Goal: Communication & Community: Participate in discussion

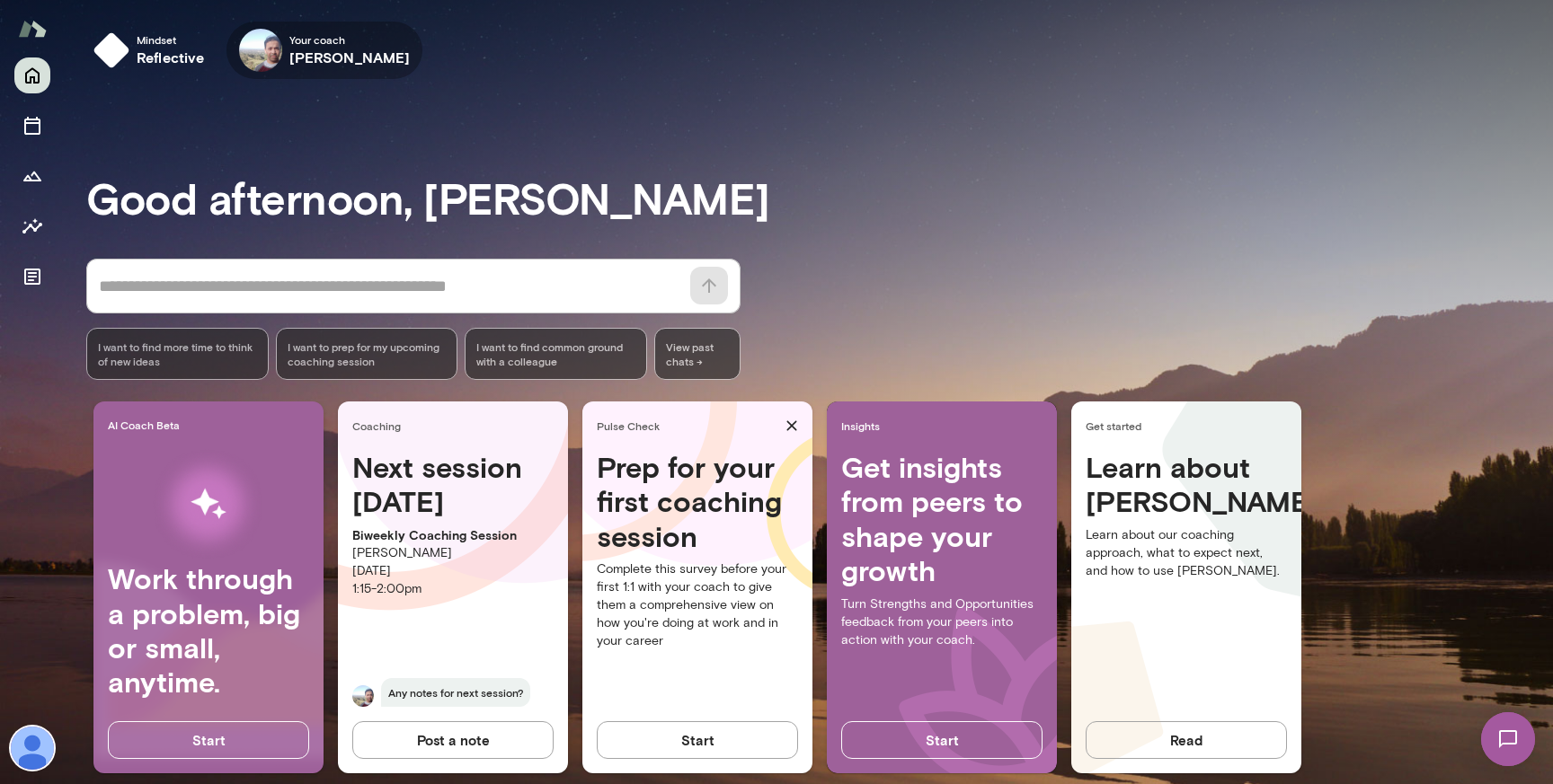
click at [0, 0] on icon "button" at bounding box center [0, 0] width 0 height 0
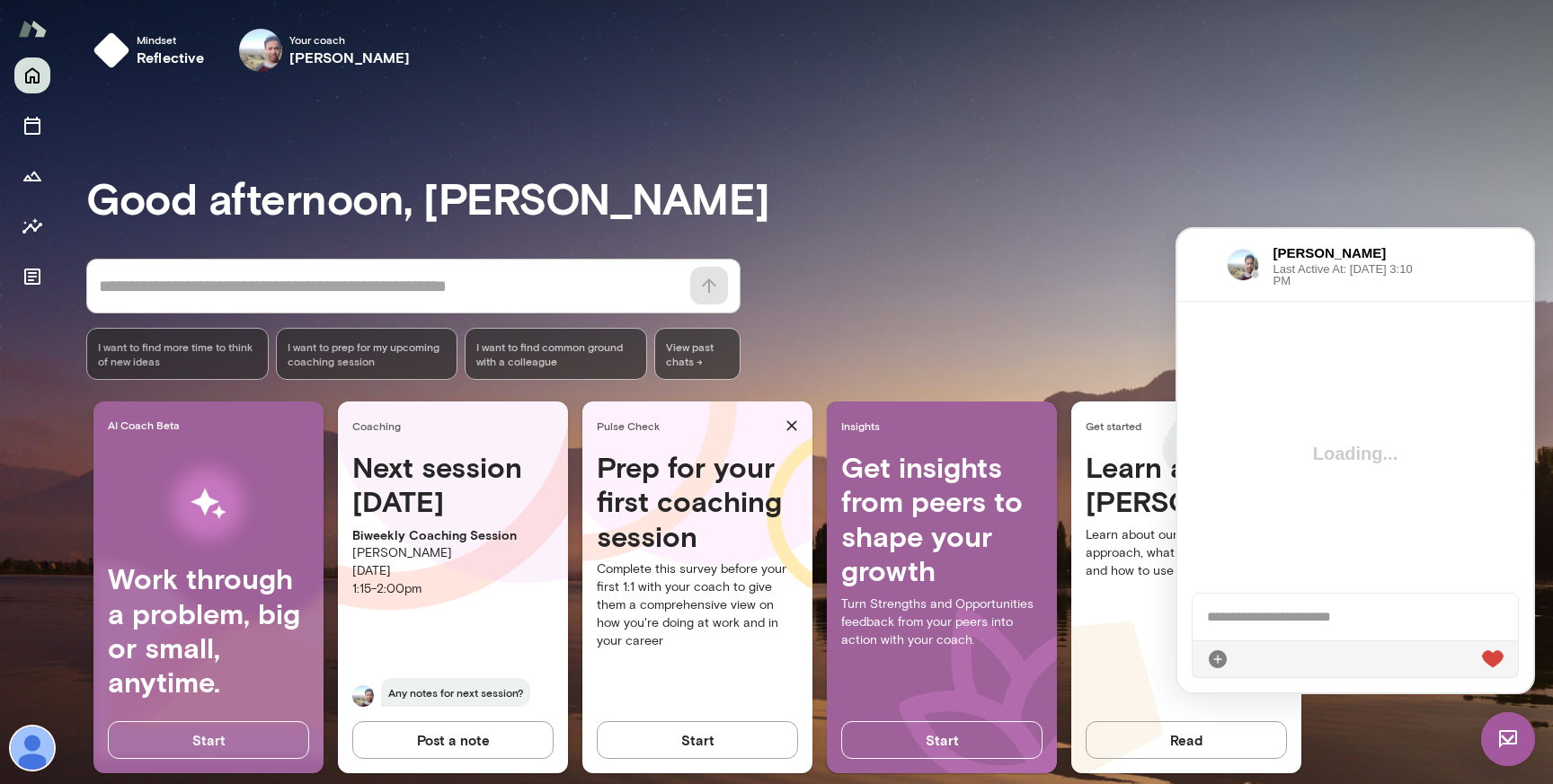
scroll to position [3228, 0]
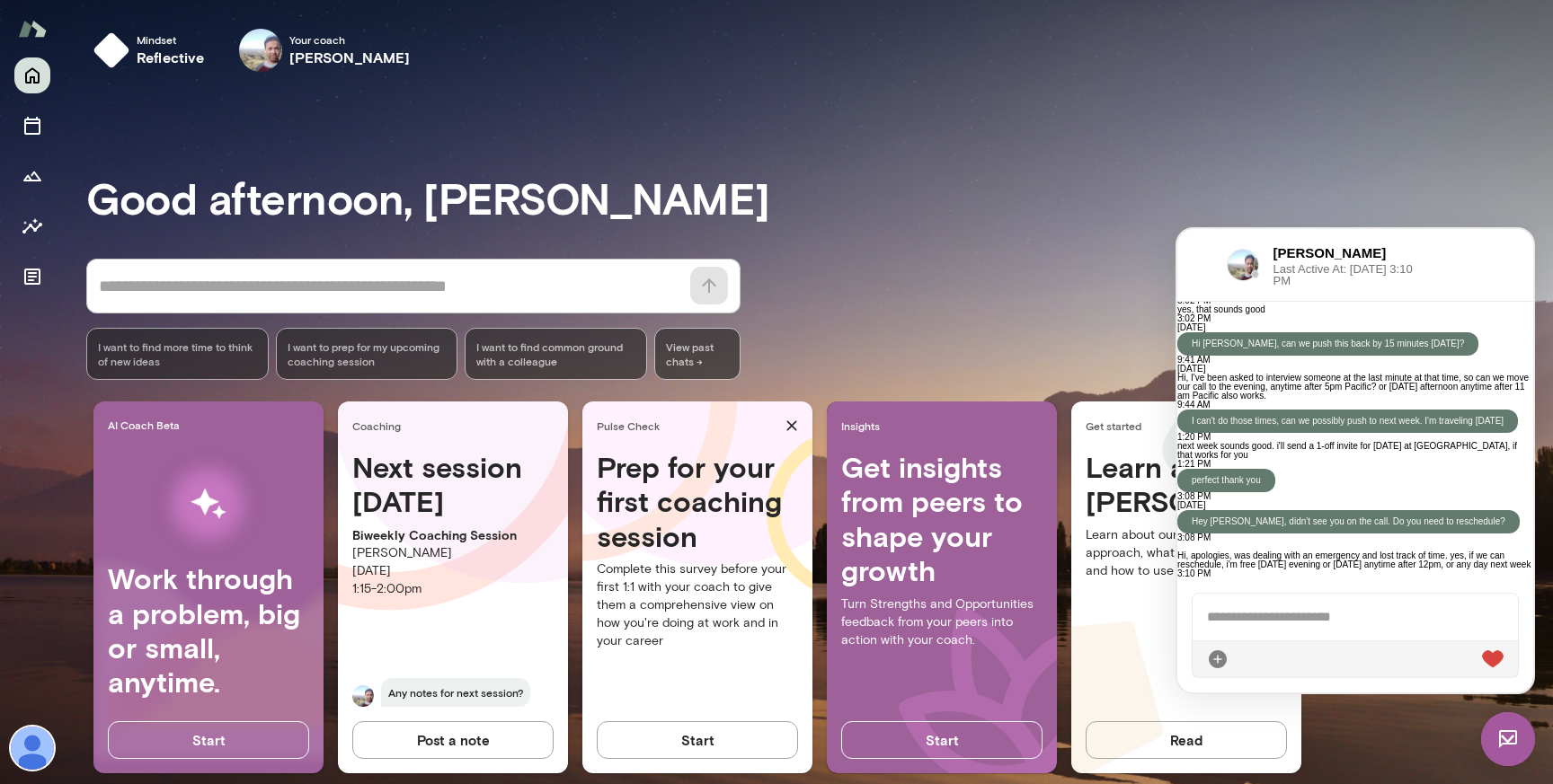
click at [1305, 552] on p "Hi, apologies, was dealing with an emergency and lost track of time. yes, if we…" at bounding box center [1355, 561] width 356 height 18
click at [1267, 552] on p "Hi, apologies, was dealing with an emergency and lost track of time. yes, if we…" at bounding box center [1355, 561] width 356 height 18
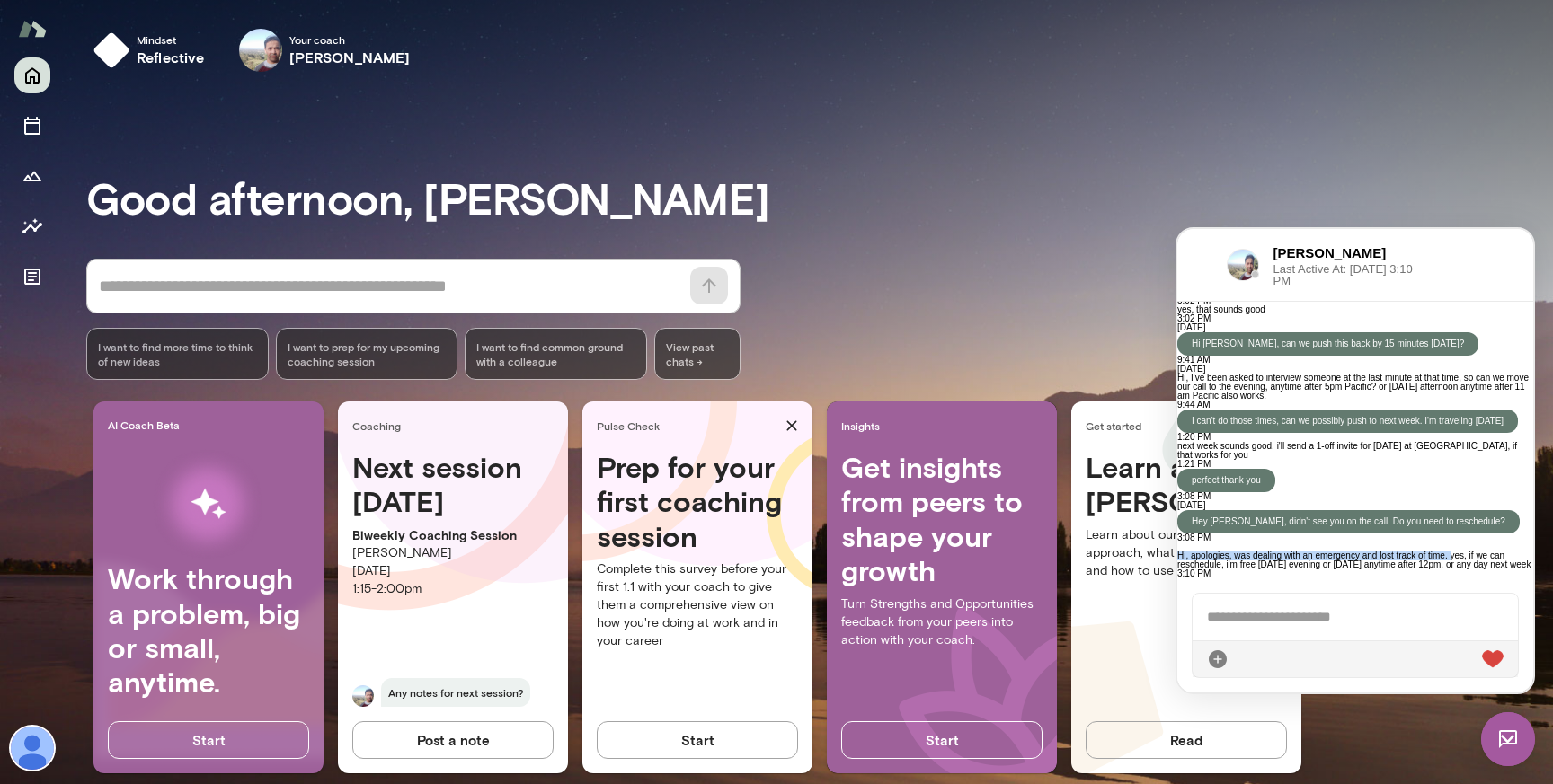
click at [1267, 552] on p "Hi, apologies, was dealing with an emergency and lost track of time. yes, if we…" at bounding box center [1355, 561] width 356 height 18
click at [1301, 552] on p "Hi, apologies, was dealing with an emergency and lost track of time. yes, if we…" at bounding box center [1355, 561] width 356 height 18
click at [1328, 552] on p "Hi, apologies, was dealing with an emergency and lost track of time. yes, if we…" at bounding box center [1355, 561] width 356 height 18
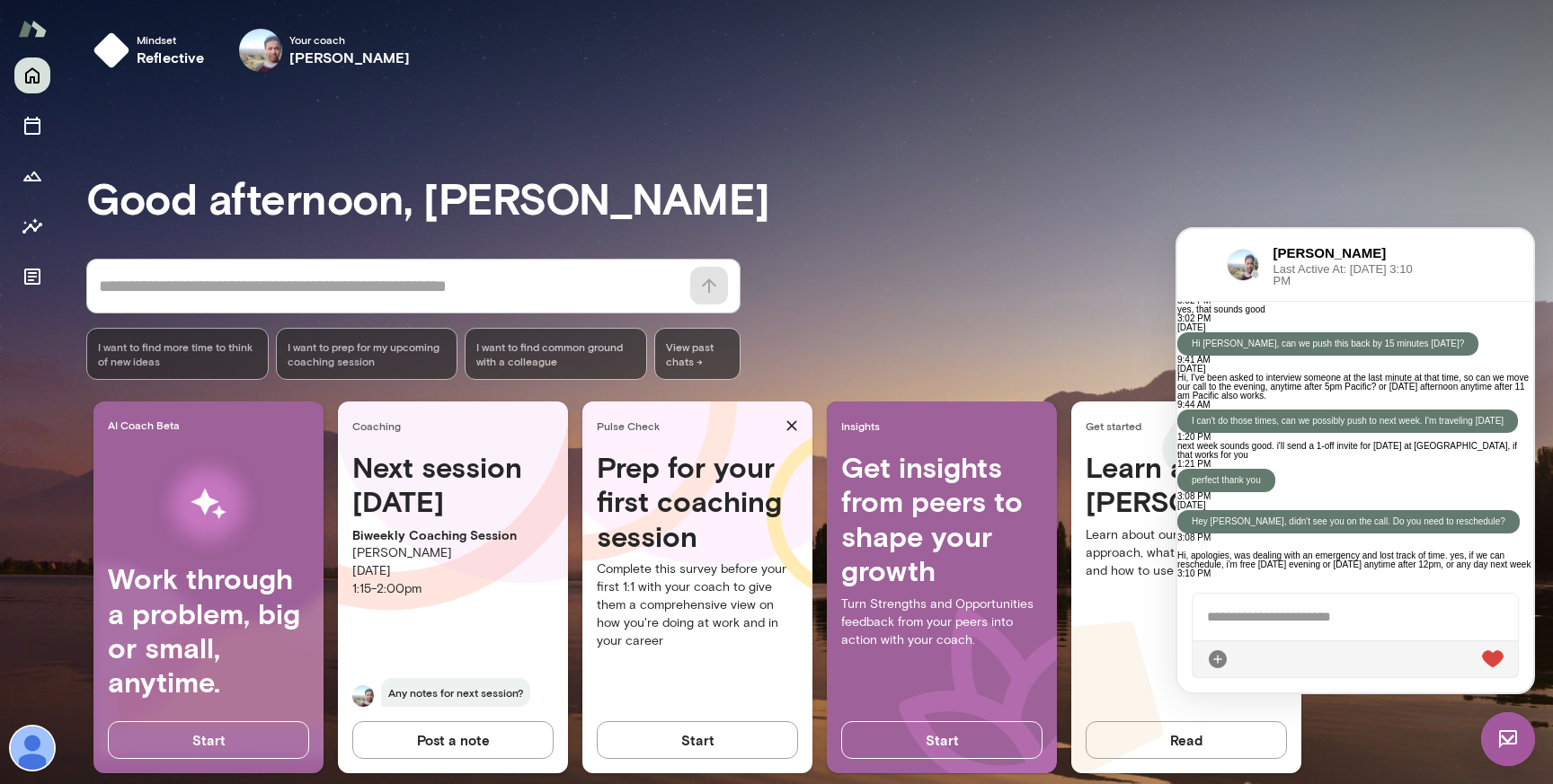
click at [1328, 552] on p "Hi, apologies, was dealing with an emergency and lost track of time. yes, if we…" at bounding box center [1355, 561] width 356 height 18
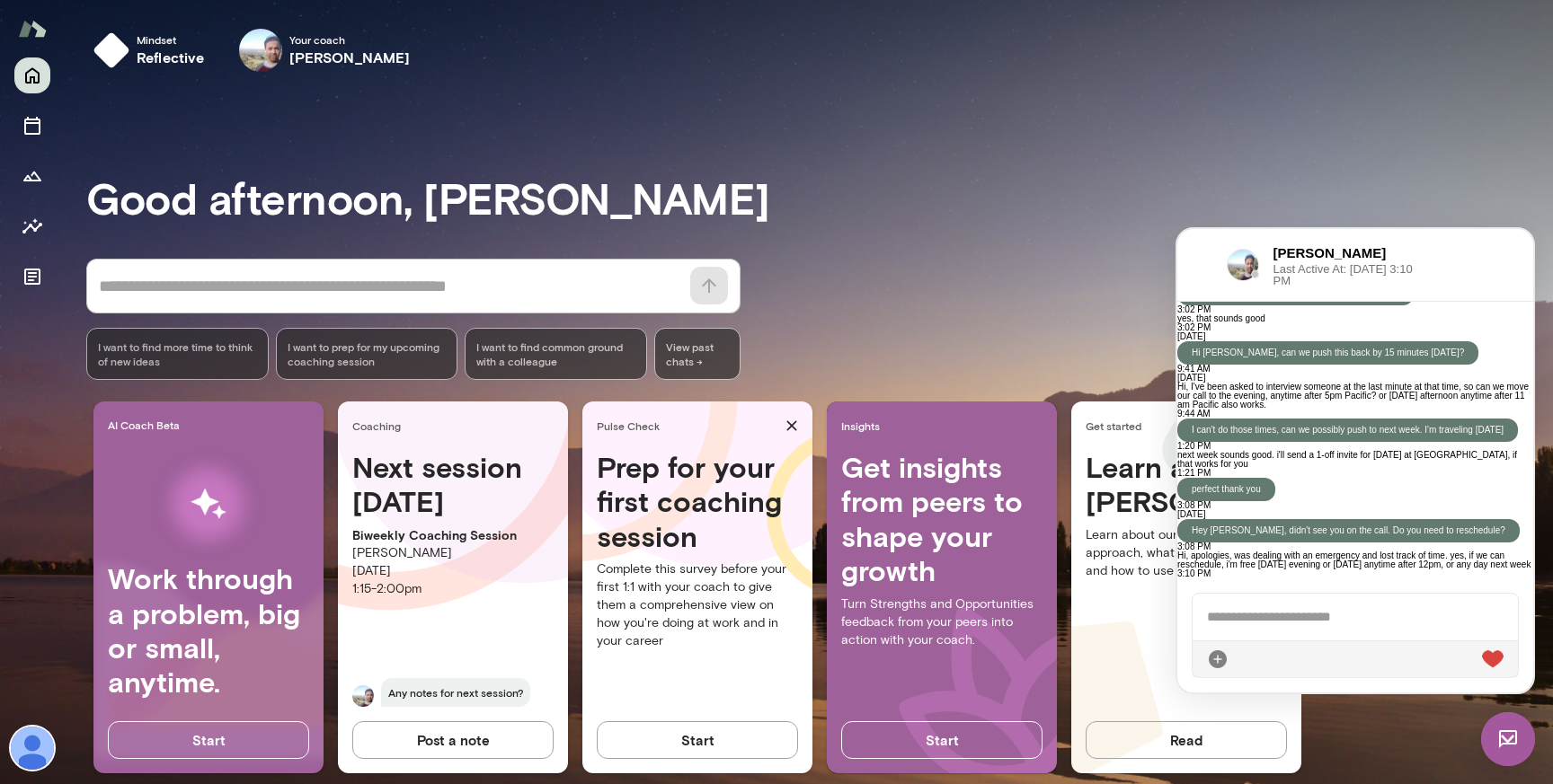
click at [1298, 609] on div at bounding box center [1355, 616] width 325 height 47
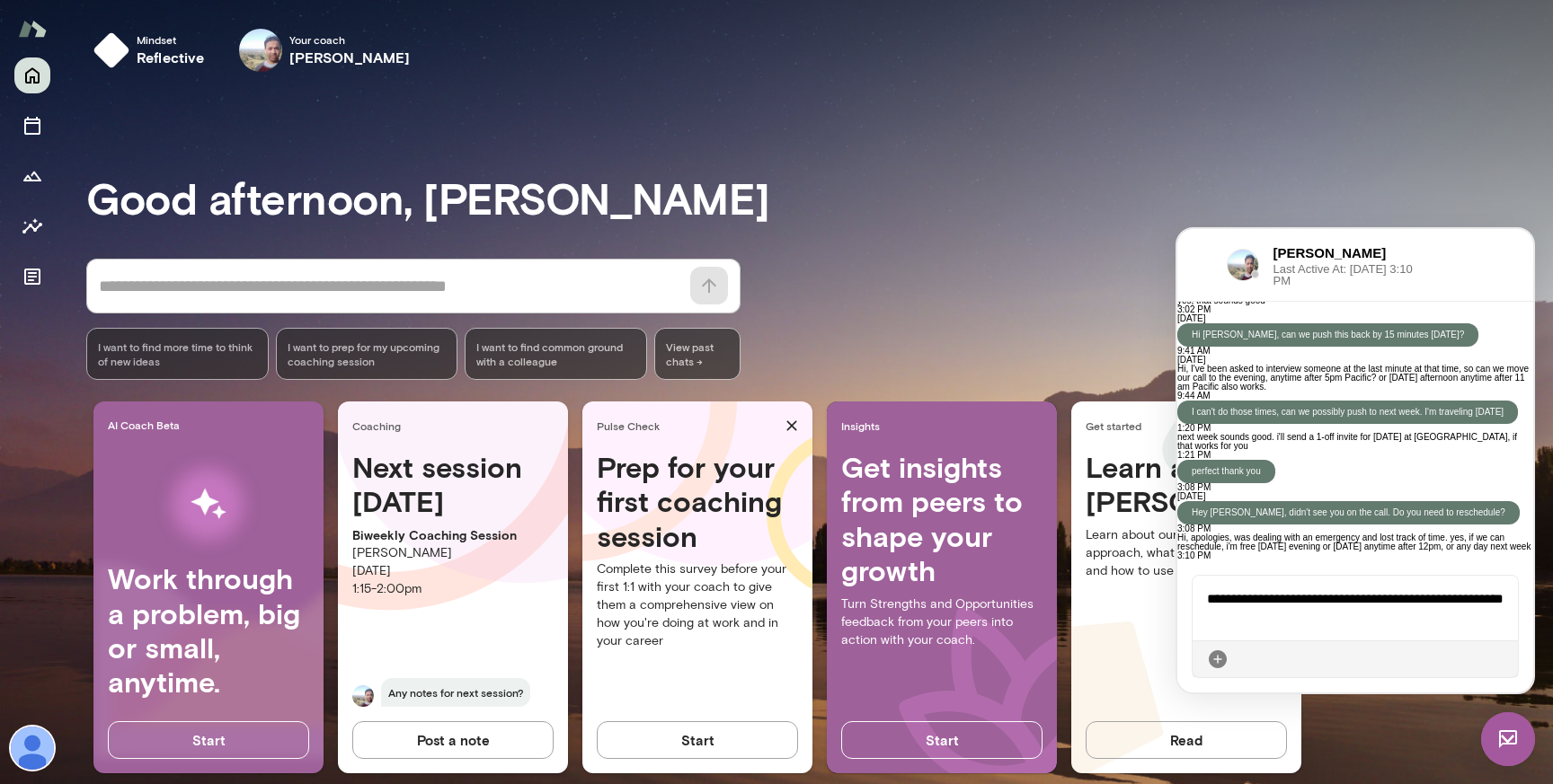
click at [1504, 659] on icon at bounding box center [1504, 659] width 0 height 0
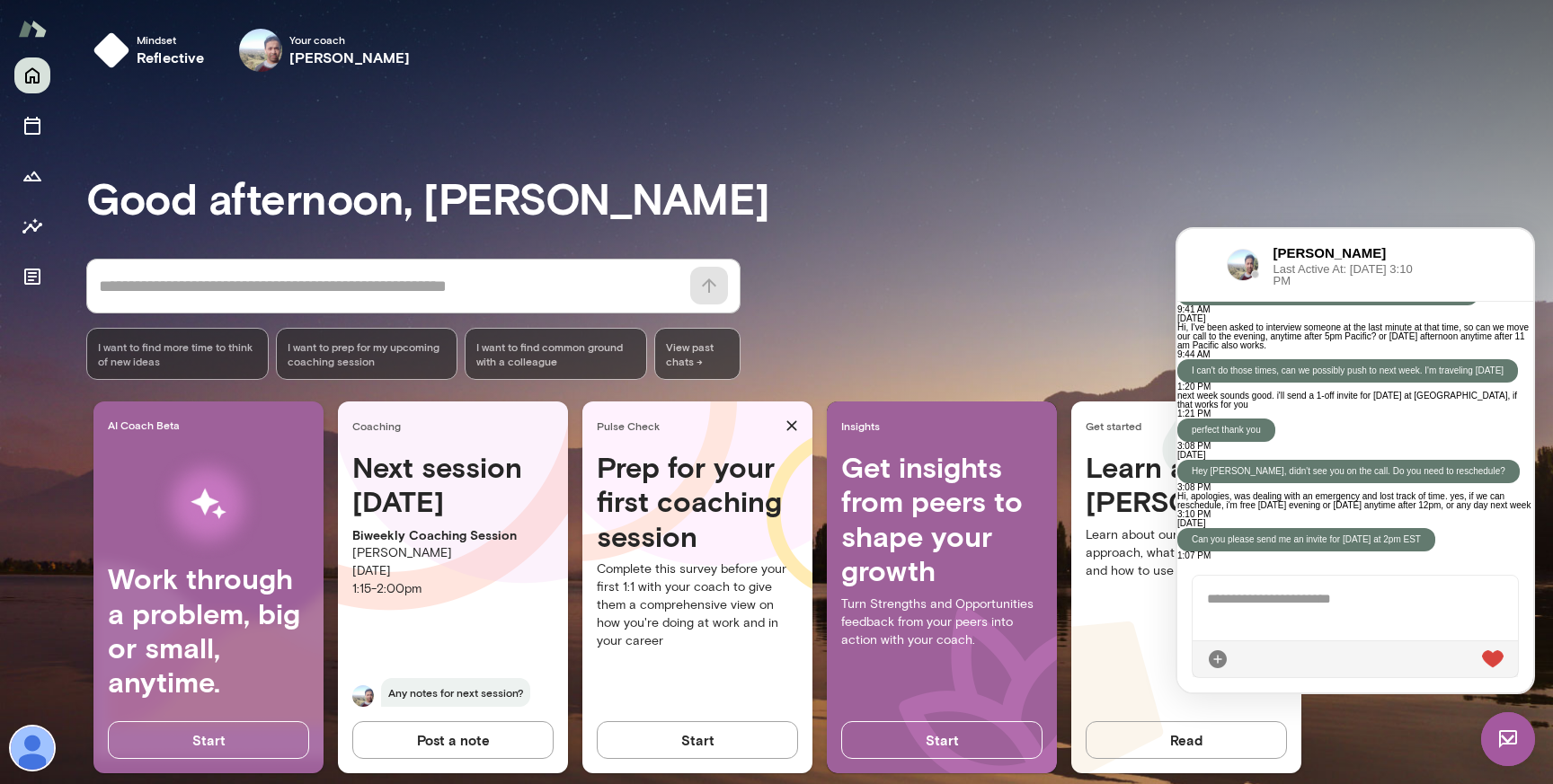
scroll to position [3342, 0]
